Goal: Check status: Check status

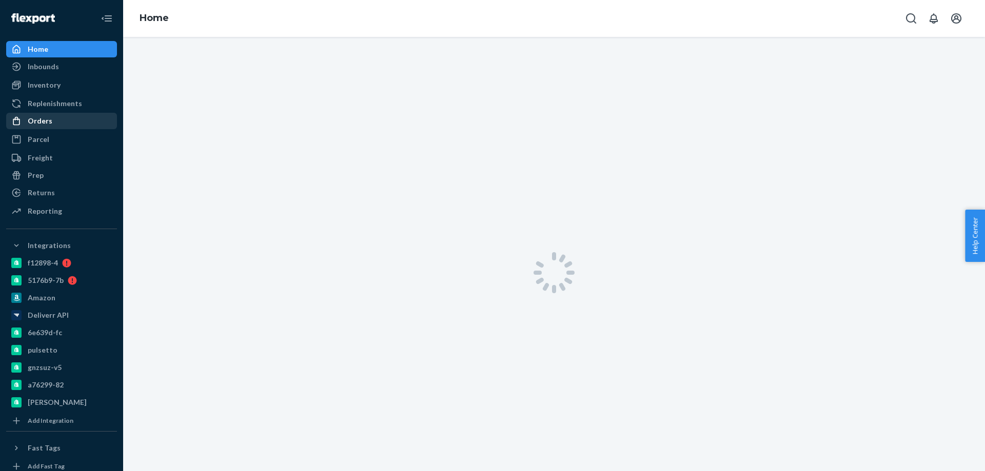
click at [50, 122] on div "Orders" at bounding box center [40, 121] width 25 height 10
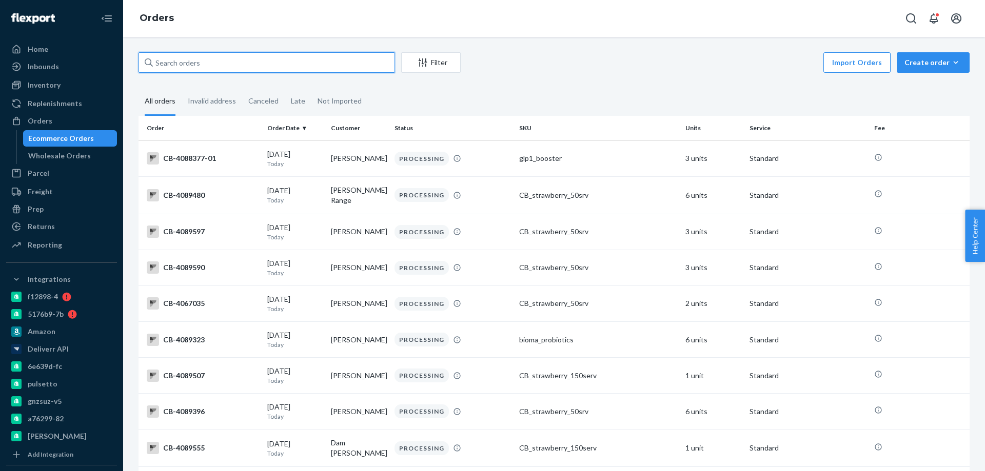
click at [170, 64] on input "text" at bounding box center [266, 62] width 256 height 21
paste input "2524465"
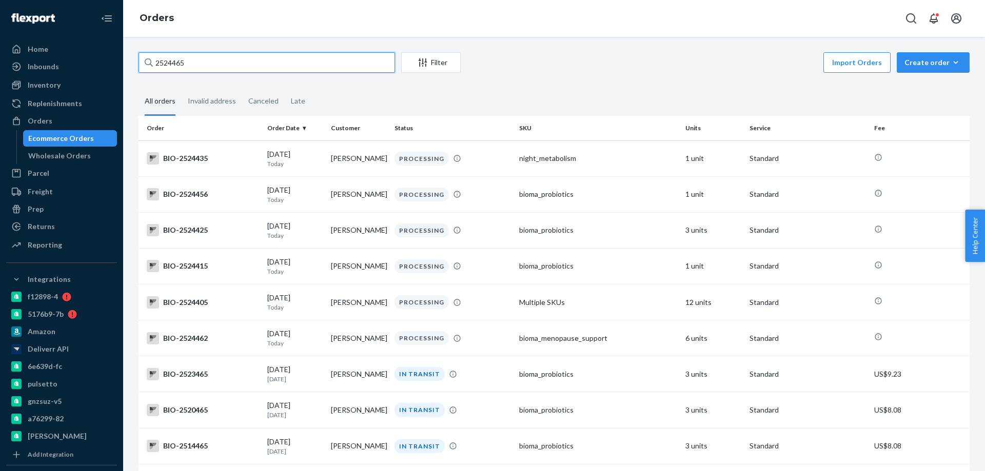
type input "2524465"
